Goal: Find specific page/section: Find specific page/section

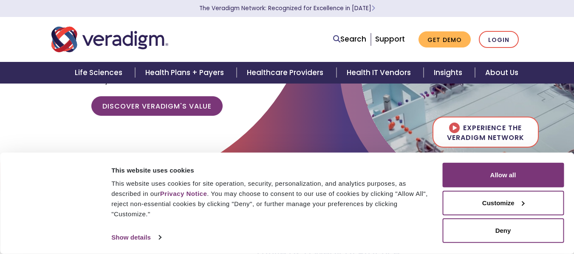
scroll to position [170, 0]
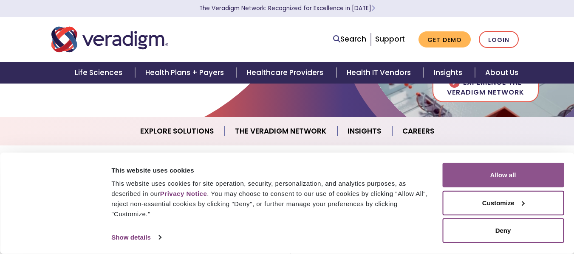
drag, startPoint x: 496, startPoint y: 177, endPoint x: 491, endPoint y: 180, distance: 6.3
click at [496, 177] on button "Allow all" at bounding box center [502, 175] width 121 height 25
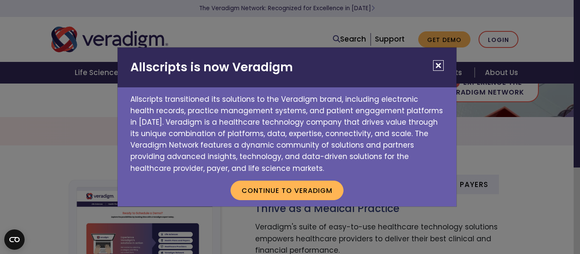
click at [435, 68] on button "Close" at bounding box center [438, 65] width 11 height 11
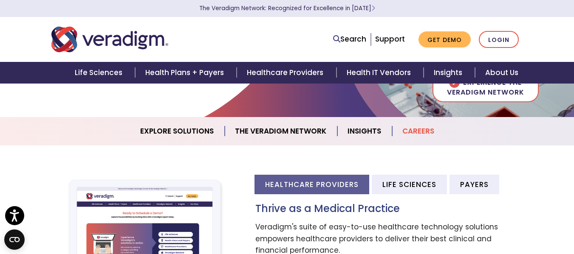
click at [422, 135] on link "Careers" at bounding box center [418, 132] width 52 height 22
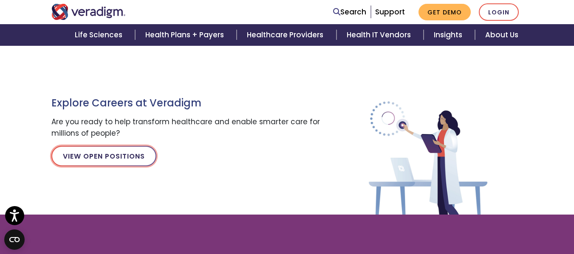
click at [142, 161] on link "View Open Positions" at bounding box center [103, 156] width 105 height 20
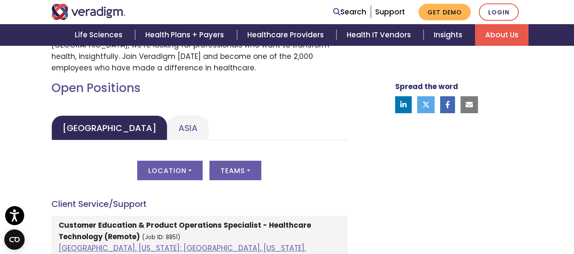
scroll to position [382, 0]
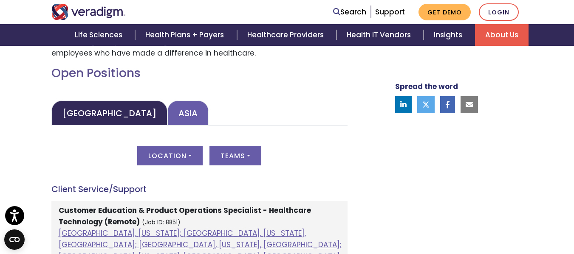
click at [167, 118] on link "Asia" at bounding box center [187, 113] width 41 height 25
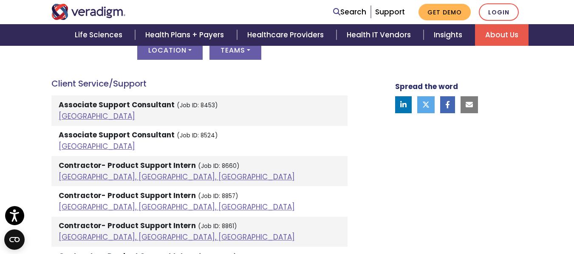
scroll to position [467, 0]
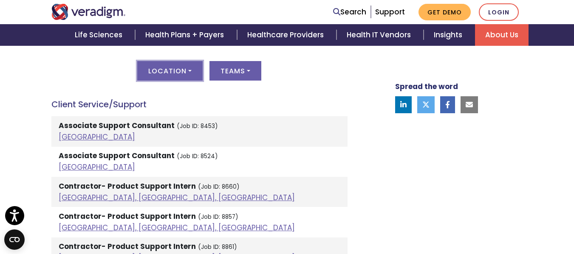
click at [193, 76] on button "Location" at bounding box center [169, 71] width 65 height 20
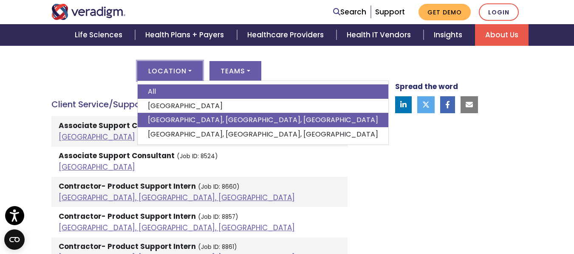
click at [180, 124] on link "[GEOGRAPHIC_DATA], [GEOGRAPHIC_DATA], [GEOGRAPHIC_DATA]" at bounding box center [263, 120] width 251 height 14
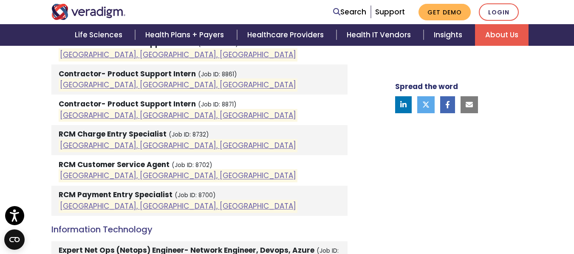
scroll to position [595, 0]
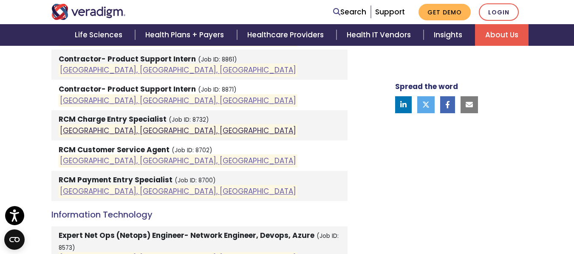
click at [117, 131] on link "[GEOGRAPHIC_DATA], [GEOGRAPHIC_DATA], [GEOGRAPHIC_DATA]" at bounding box center [178, 131] width 236 height 10
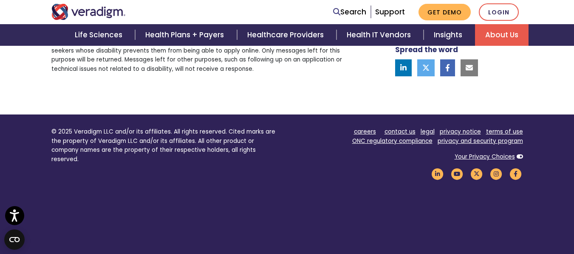
scroll to position [849, 0]
